Goal: Transaction & Acquisition: Purchase product/service

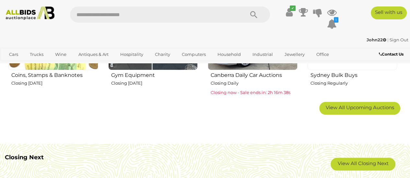
scroll to position [417, 0]
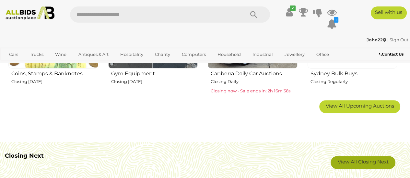
click at [374, 161] on link "View All Closing Next" at bounding box center [362, 162] width 65 height 13
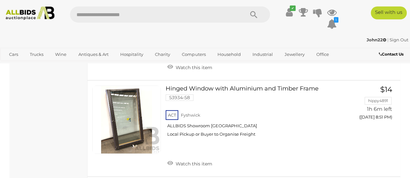
scroll to position [4318, 0]
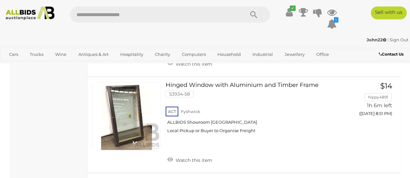
click at [181, 90] on link "Hinged Window with Aluminium and Timber Frame 53934-58 ACT Fyshwick ALLBIDS Sho…" at bounding box center [256, 110] width 173 height 57
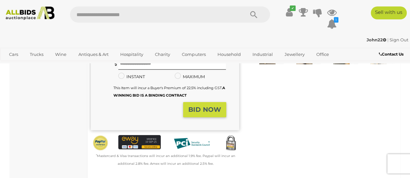
scroll to position [135, 0]
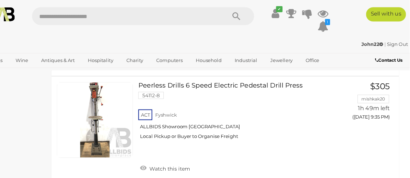
scroll to position [5774, 0]
click at [328, 25] on icon at bounding box center [332, 24] width 10 height 12
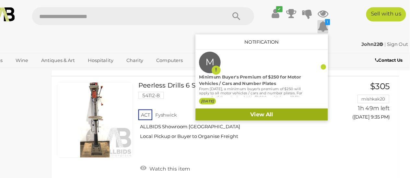
click at [285, 101] on link "View All" at bounding box center [276, 103] width 119 height 11
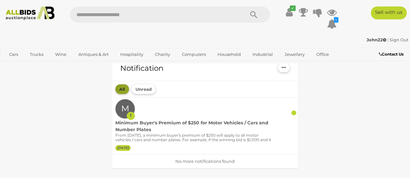
click at [124, 90] on button "All" at bounding box center [122, 90] width 14 height 10
click at [330, 12] on icon at bounding box center [332, 12] width 10 height 12
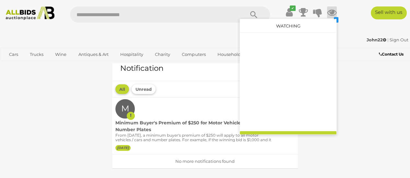
scroll to position [8, 0]
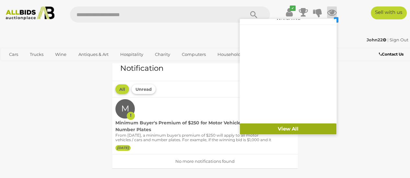
click at [296, 128] on link "View All" at bounding box center [288, 129] width 97 height 11
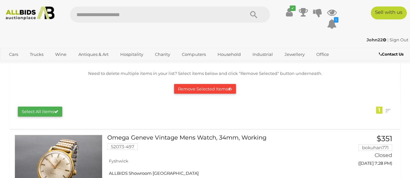
scroll to position [58, 0]
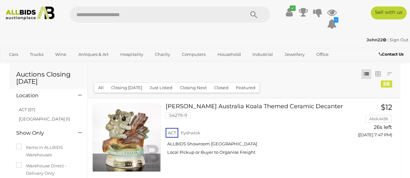
scroll to position [5774, 0]
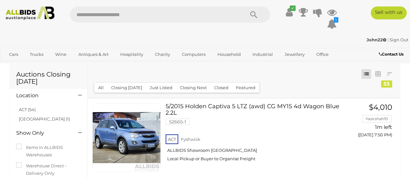
scroll to position [5685, 0]
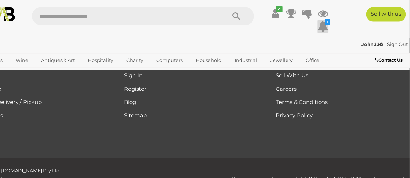
click at [332, 23] on icon at bounding box center [332, 24] width 10 height 12
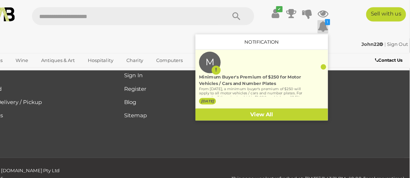
click at [332, 60] on div at bounding box center [332, 60] width 5 height 5
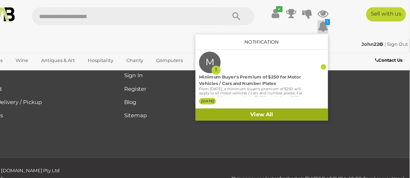
click at [281, 104] on link "View All" at bounding box center [276, 103] width 119 height 11
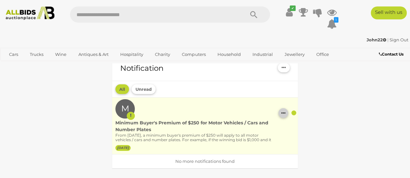
click at [285, 115] on icon "button" at bounding box center [283, 113] width 4 height 5
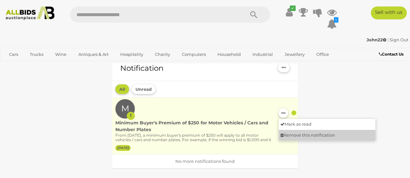
click at [302, 138] on link "Remove this notification" at bounding box center [327, 135] width 97 height 11
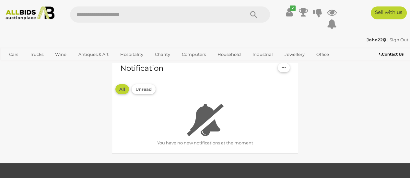
click at [31, 14] on img at bounding box center [30, 13] width 54 height 14
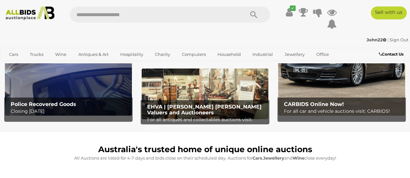
scroll to position [64, 0]
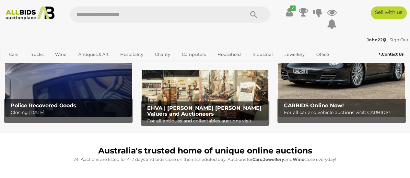
click at [40, 98] on img at bounding box center [68, 61] width 127 height 111
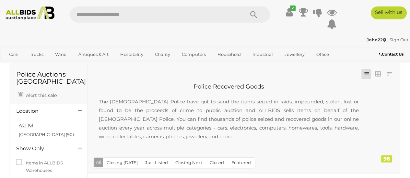
click at [21, 126] on link "ACT (6)" at bounding box center [26, 125] width 14 height 5
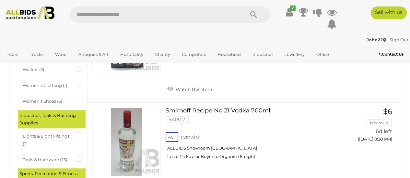
scroll to position [572, 0]
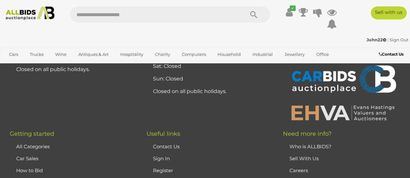
scroll to position [1610, 0]
